Goal: Transaction & Acquisition: Purchase product/service

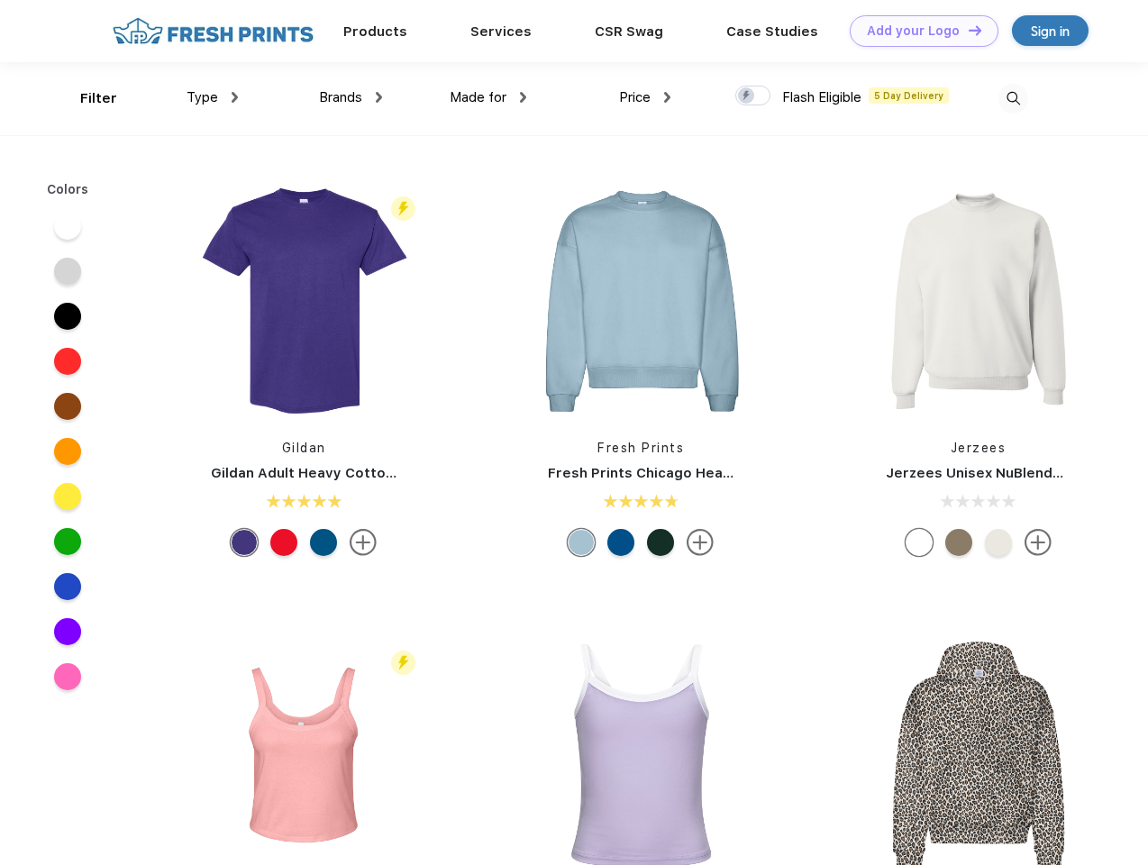
click at [918, 31] on link "Add your Logo Design Tool" at bounding box center [924, 31] width 149 height 32
click at [0, 0] on div "Design Tool" at bounding box center [0, 0] width 0 height 0
click at [967, 30] on link "Add your Logo Design Tool" at bounding box center [924, 31] width 149 height 32
click at [87, 98] on div "Filter" at bounding box center [98, 98] width 37 height 21
click at [213, 97] on span "Type" at bounding box center [203, 97] width 32 height 16
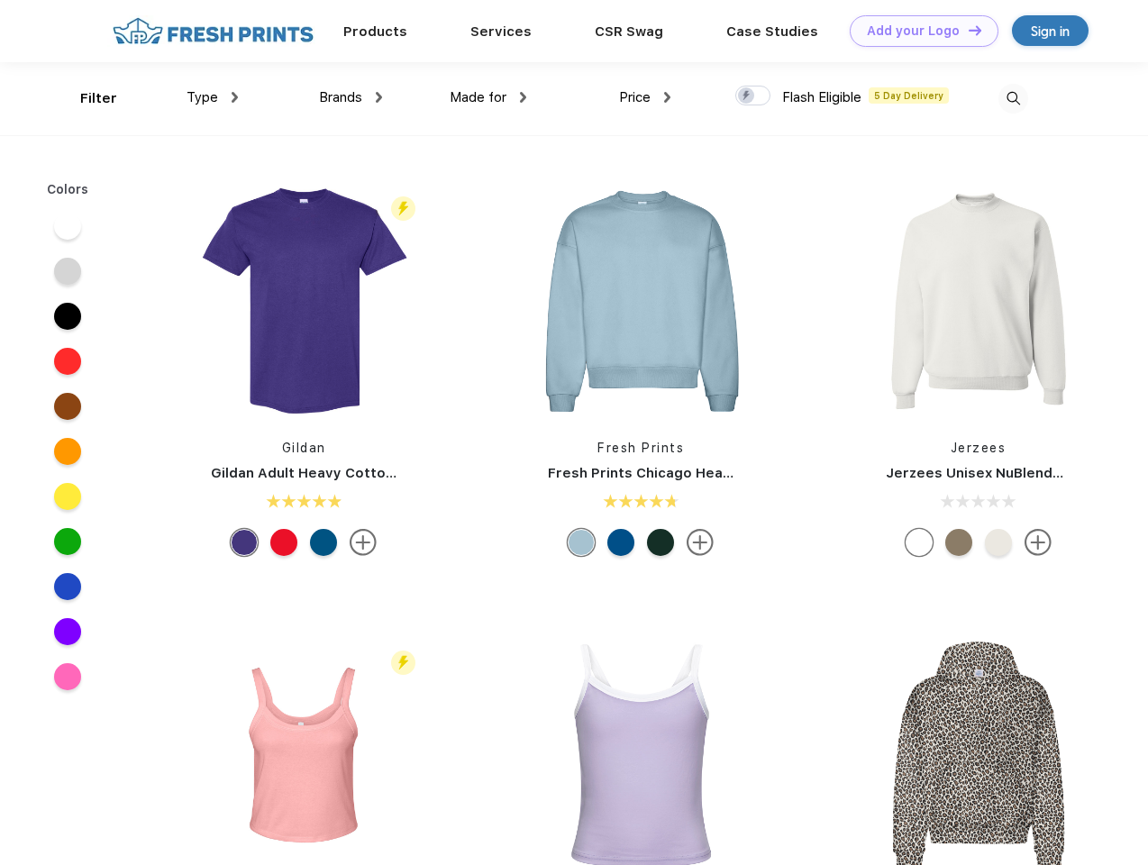
click at [351, 97] on span "Brands" at bounding box center [340, 97] width 43 height 16
click at [489, 97] on span "Made for" at bounding box center [478, 97] width 57 height 16
click at [645, 97] on span "Price" at bounding box center [635, 97] width 32 height 16
click at [754, 96] on div at bounding box center [753, 96] width 35 height 20
click at [747, 96] on input "checkbox" at bounding box center [742, 91] width 12 height 12
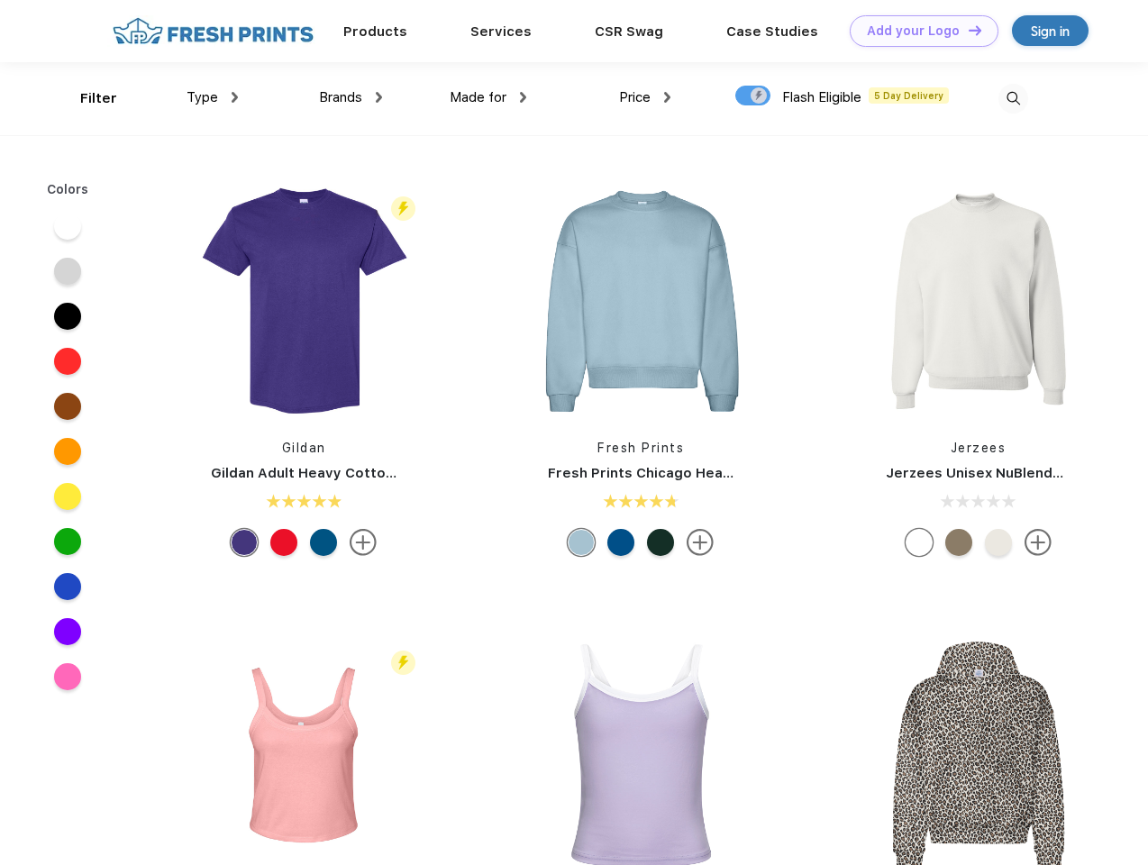
checkbox input "true"
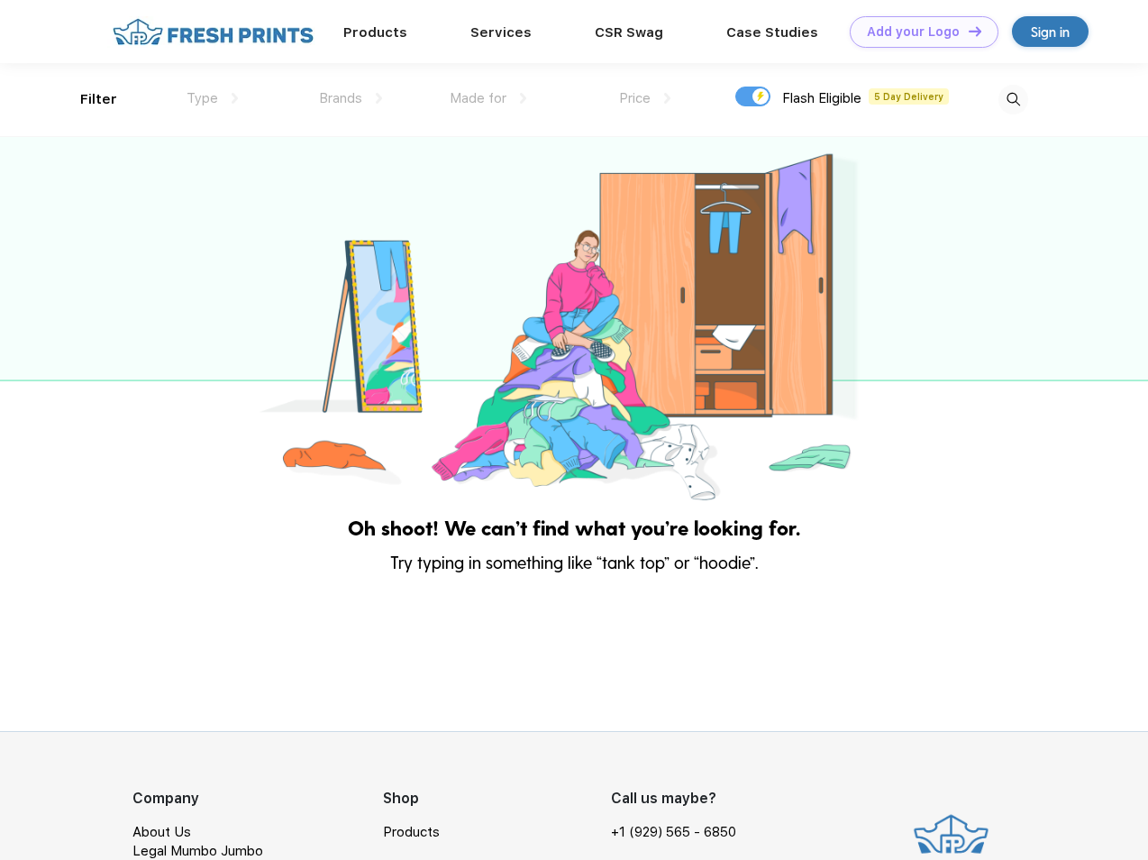
click at [1013, 98] on img at bounding box center [1014, 100] width 30 height 30
